Goal: Information Seeking & Learning: Learn about a topic

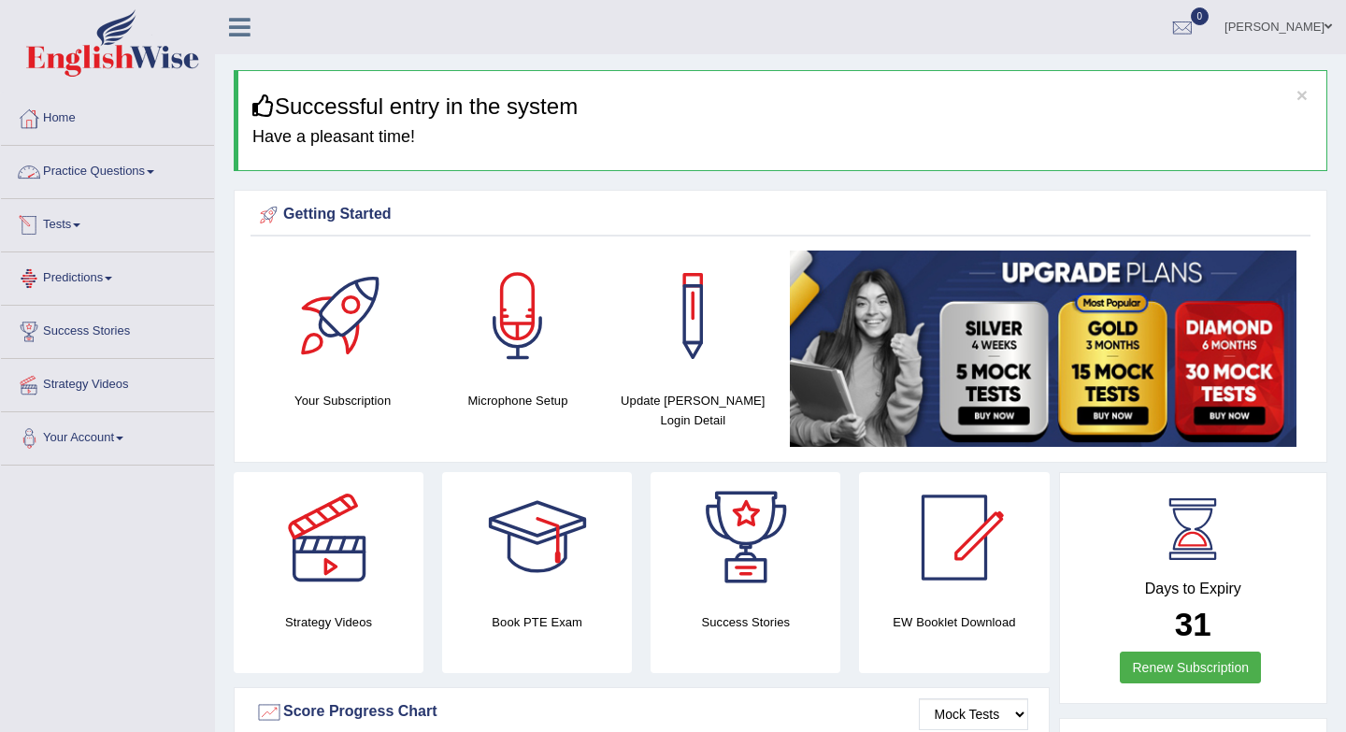
click at [147, 178] on link "Practice Questions" at bounding box center [107, 169] width 213 height 47
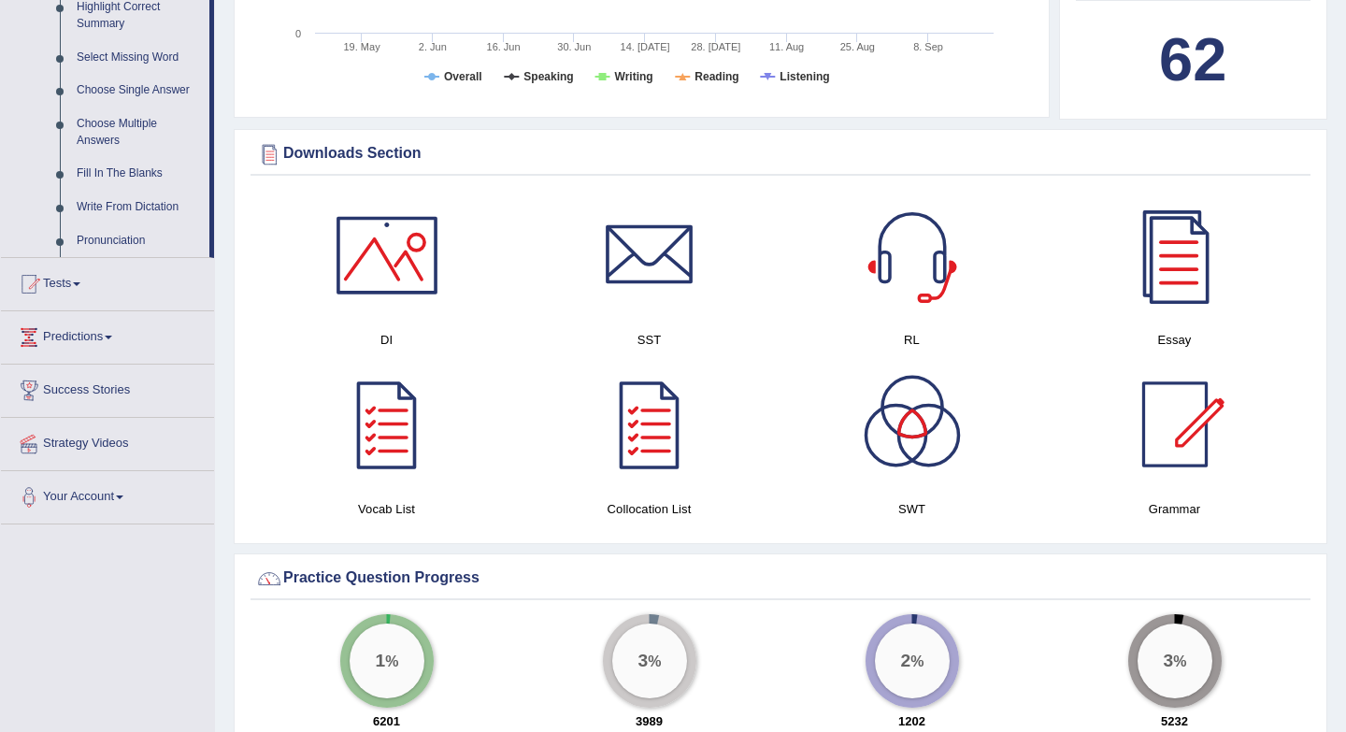
scroll to position [702, 0]
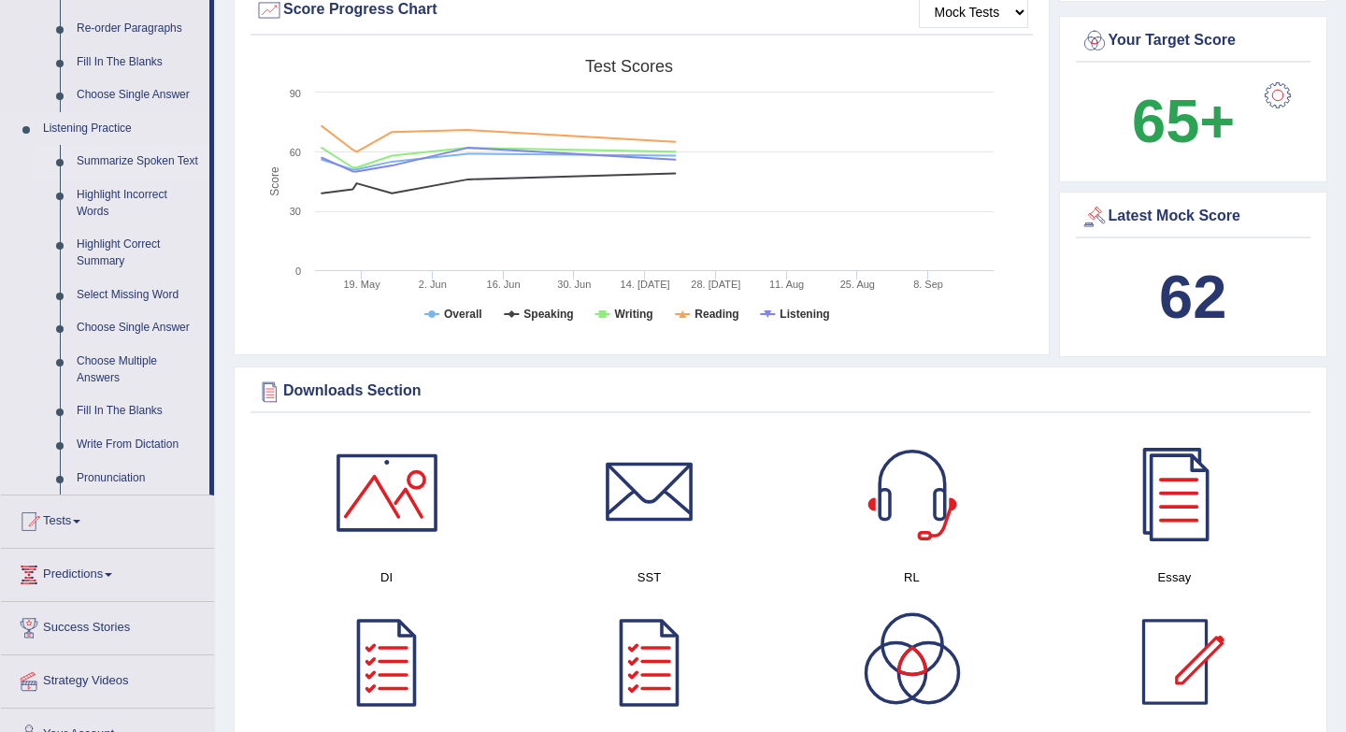
click at [127, 159] on link "Summarize Spoken Text" at bounding box center [138, 162] width 141 height 34
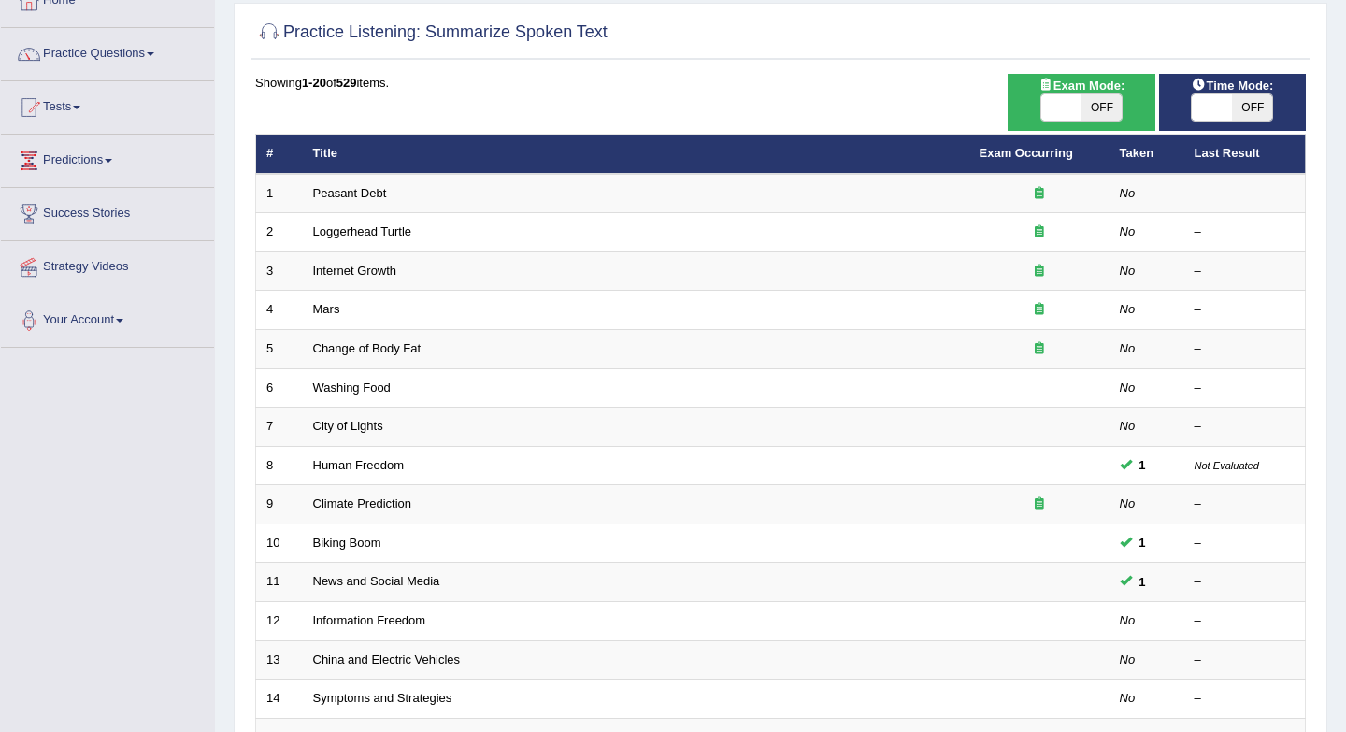
click at [1254, 118] on span "OFF" at bounding box center [1252, 107] width 40 height 26
checkbox input "true"
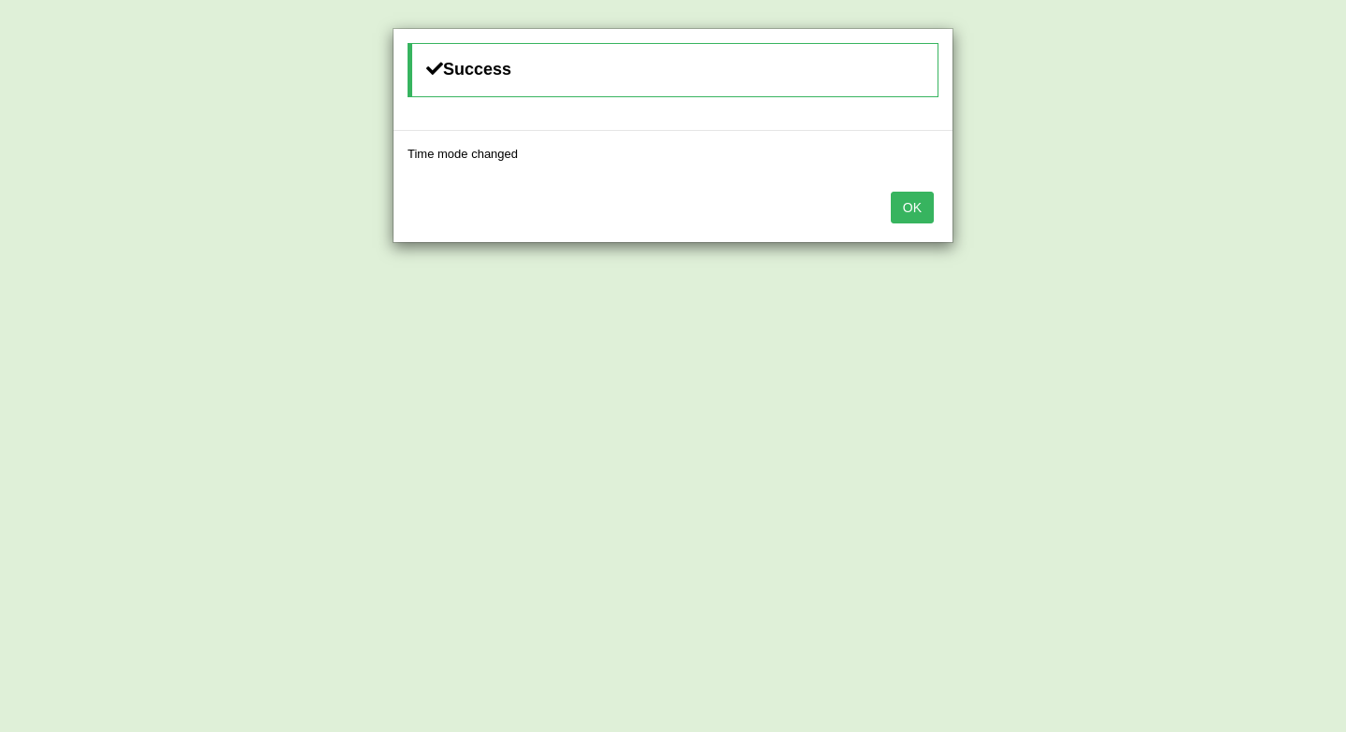
click at [923, 211] on button "OK" at bounding box center [912, 208] width 43 height 32
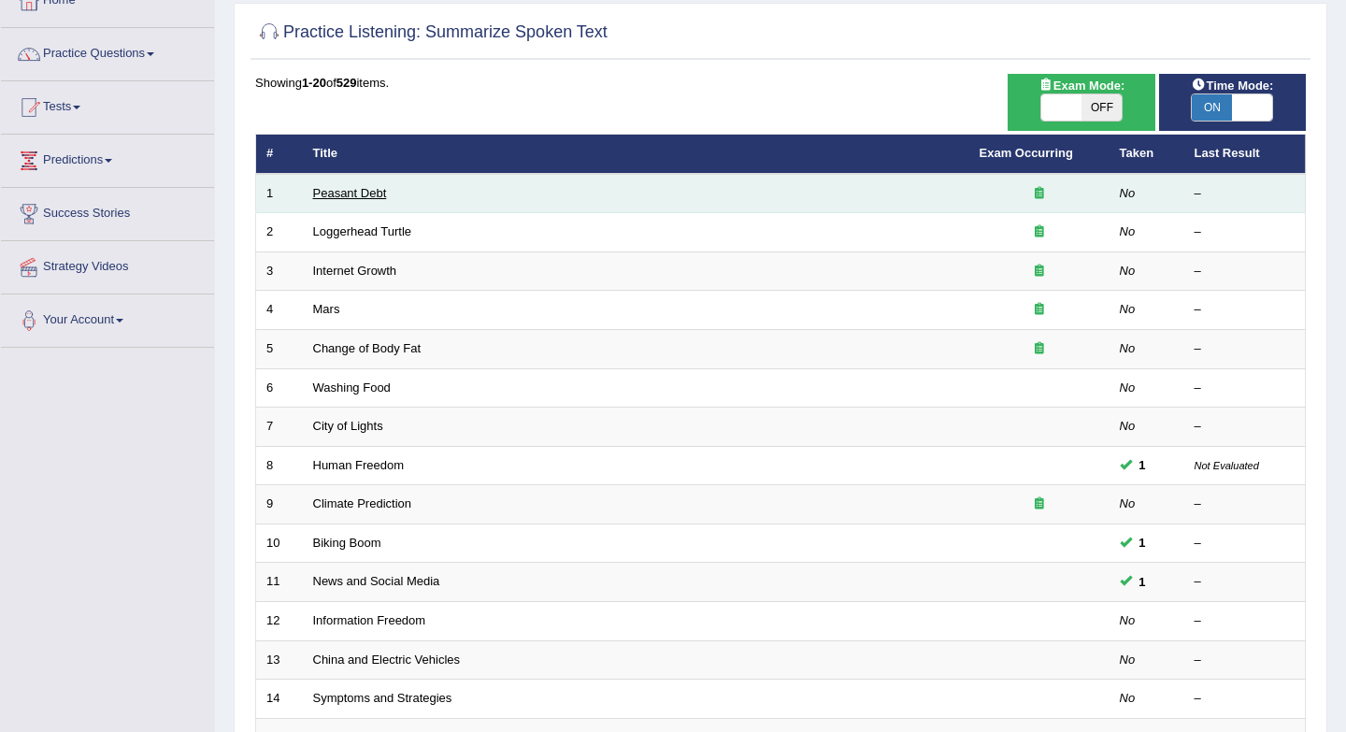
click at [346, 192] on link "Peasant Debt" at bounding box center [350, 193] width 74 height 14
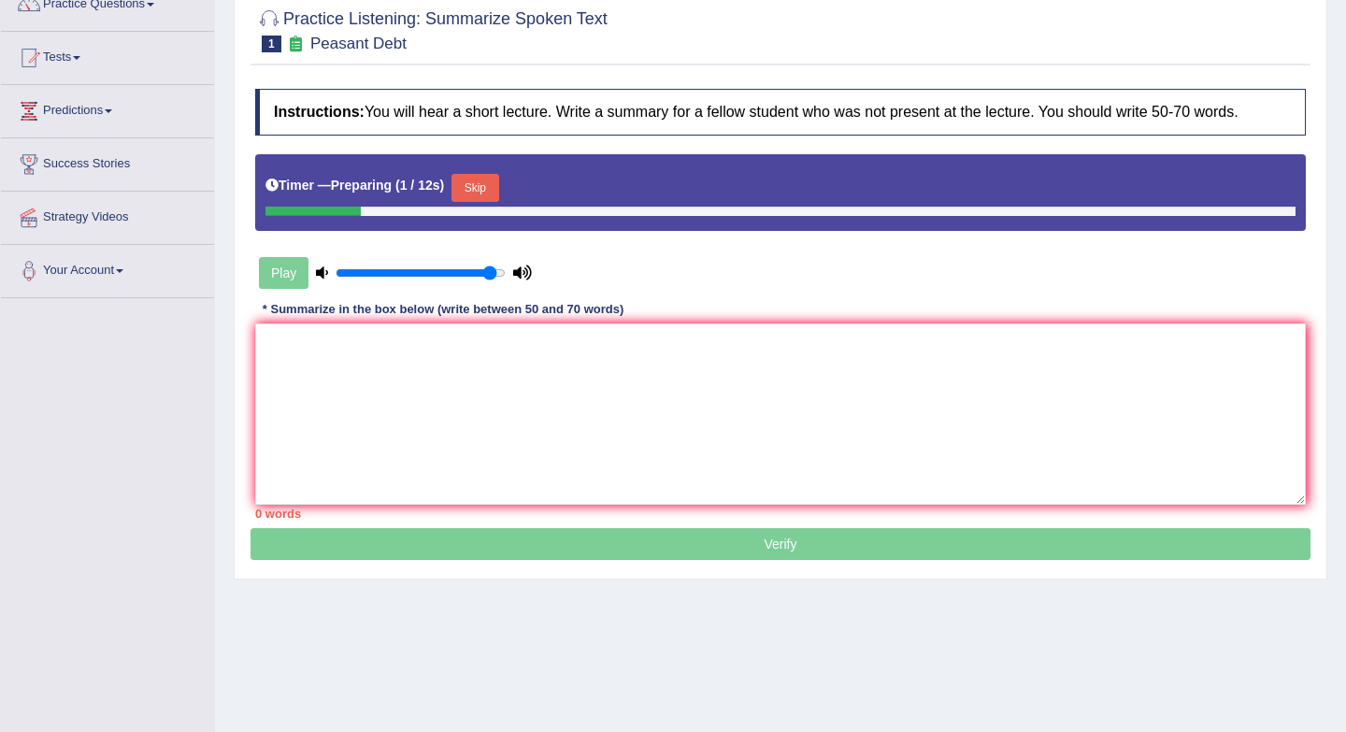
scroll to position [171, 0]
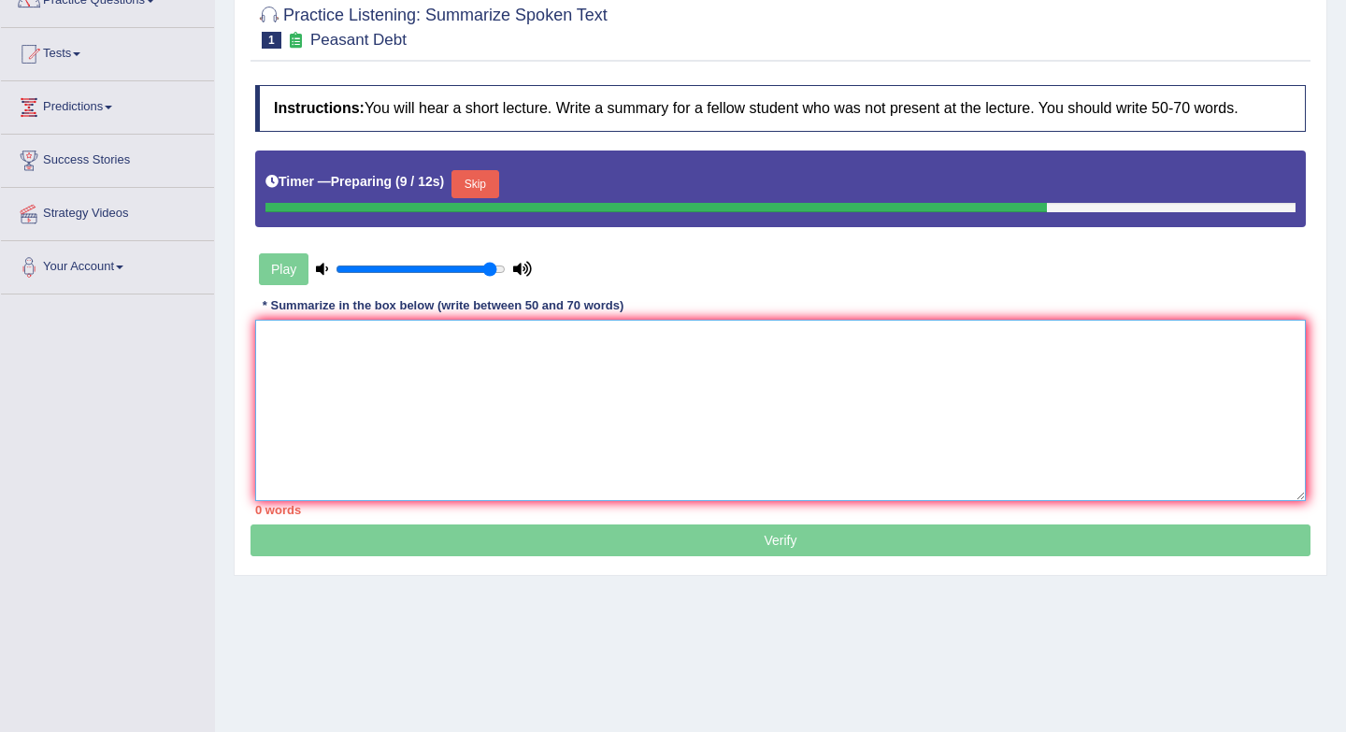
click at [571, 360] on textarea at bounding box center [780, 410] width 1051 height 181
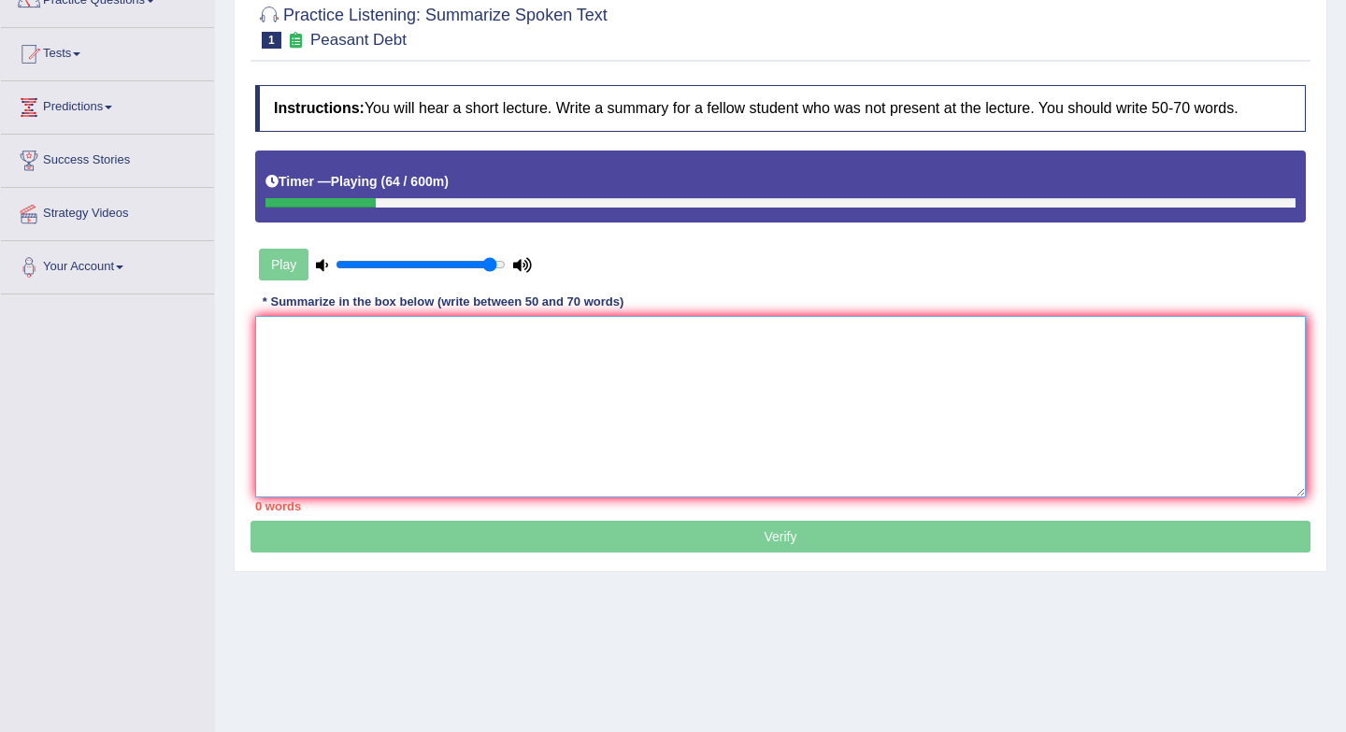
scroll to position [0, 0]
